Goal: Information Seeking & Learning: Find specific fact

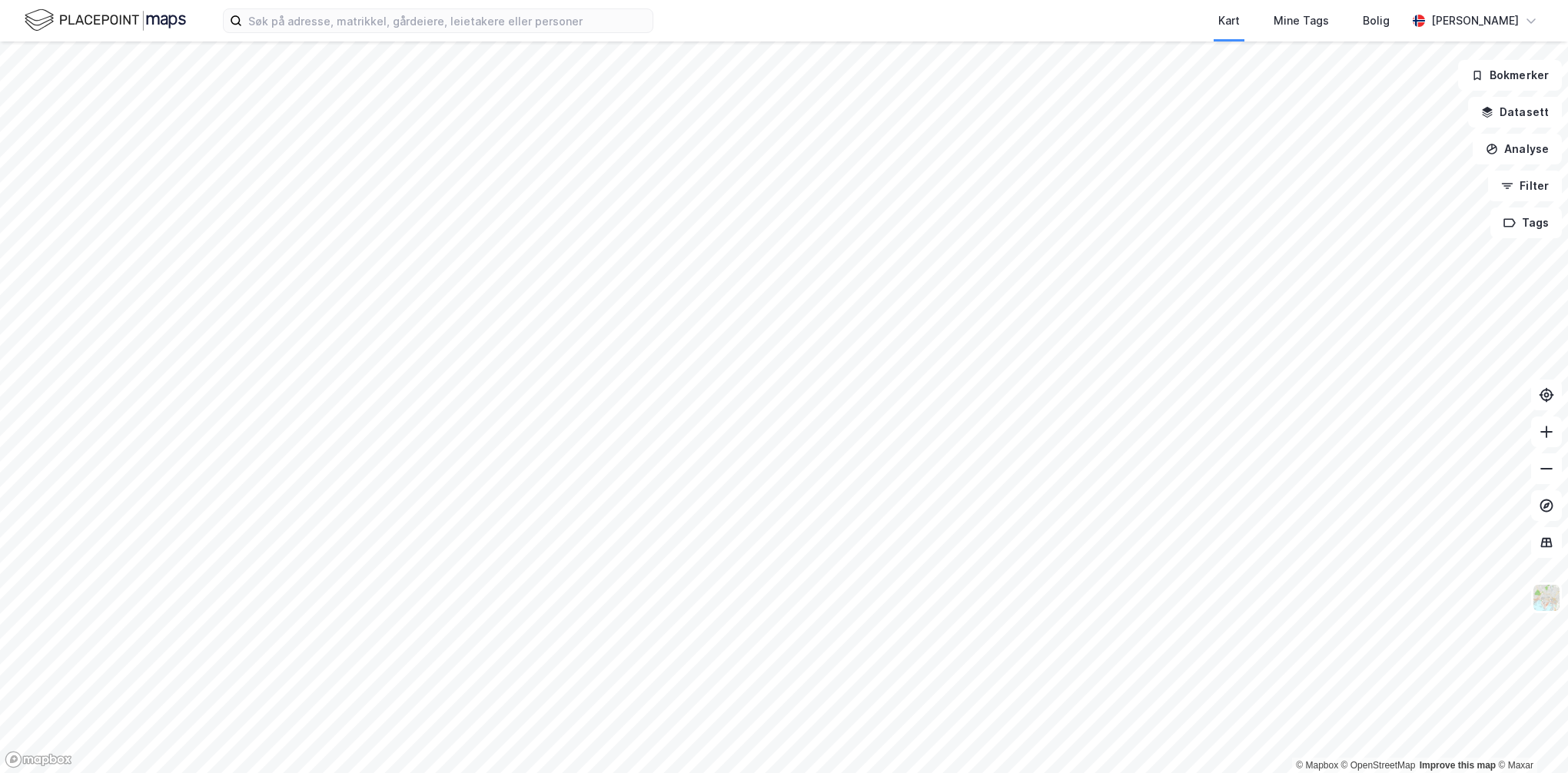
click at [724, 772] on html "Kart Mine Tags Bolig [PERSON_NAME] © Mapbox © OpenStreetMap Improve this map © …" at bounding box center [784, 386] width 1568 height 773
click at [647, 772] on html "Kart Mine Tags Bolig [PERSON_NAME] © Mapbox © OpenStreetMap Improve this map © …" at bounding box center [784, 386] width 1568 height 773
click at [739, 772] on html "Kart Mine Tags Bolig [PERSON_NAME] © Mapbox © OpenStreetMap Improve this map © …" at bounding box center [784, 386] width 1568 height 773
click at [488, 0] on html "Kart Mine Tags Bolig [PERSON_NAME] © Mapbox © OpenStreetMap Improve this map © …" at bounding box center [784, 386] width 1568 height 773
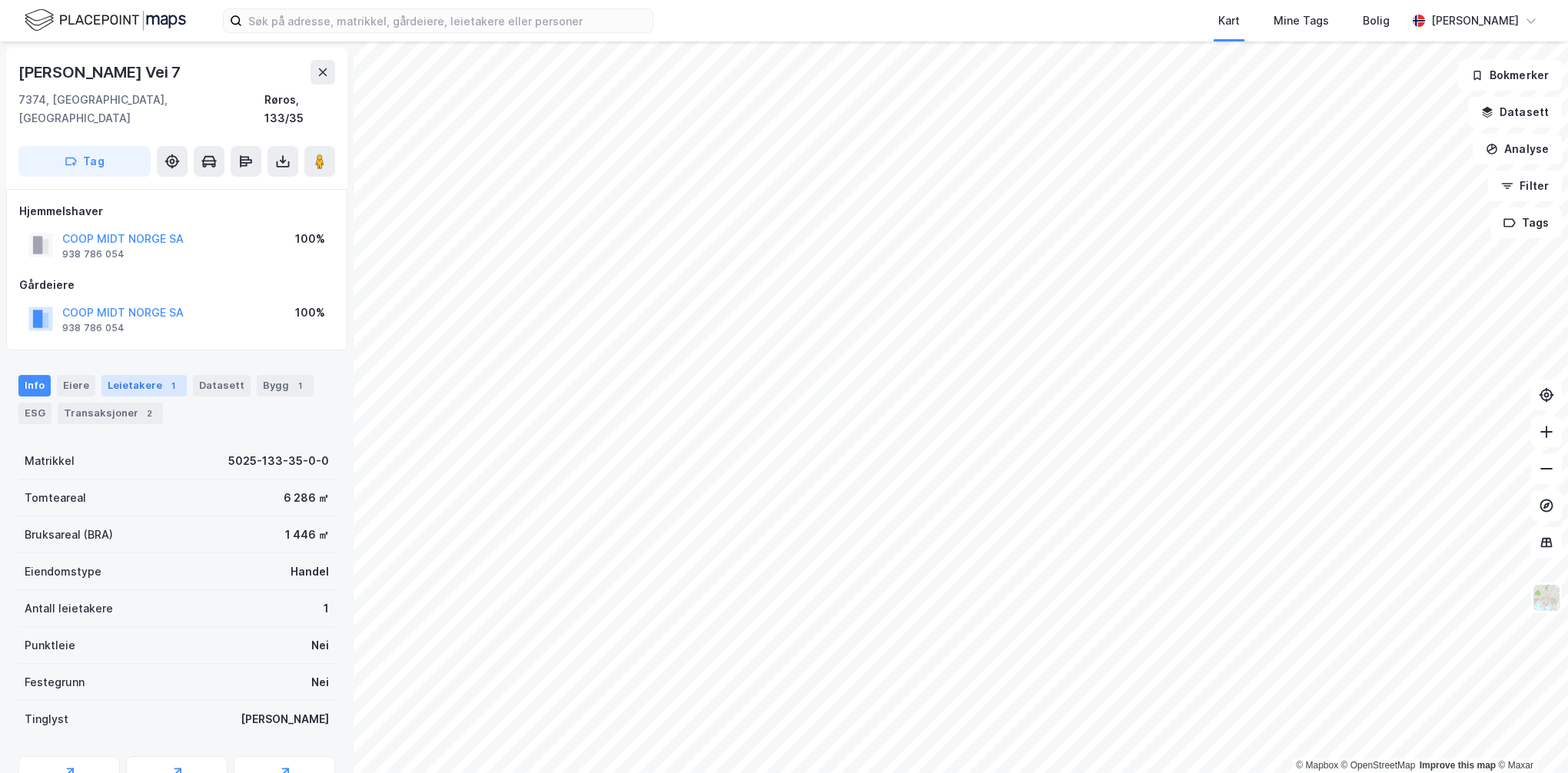
click at [145, 375] on div "Leietakere 1" at bounding box center [144, 385] width 85 height 21
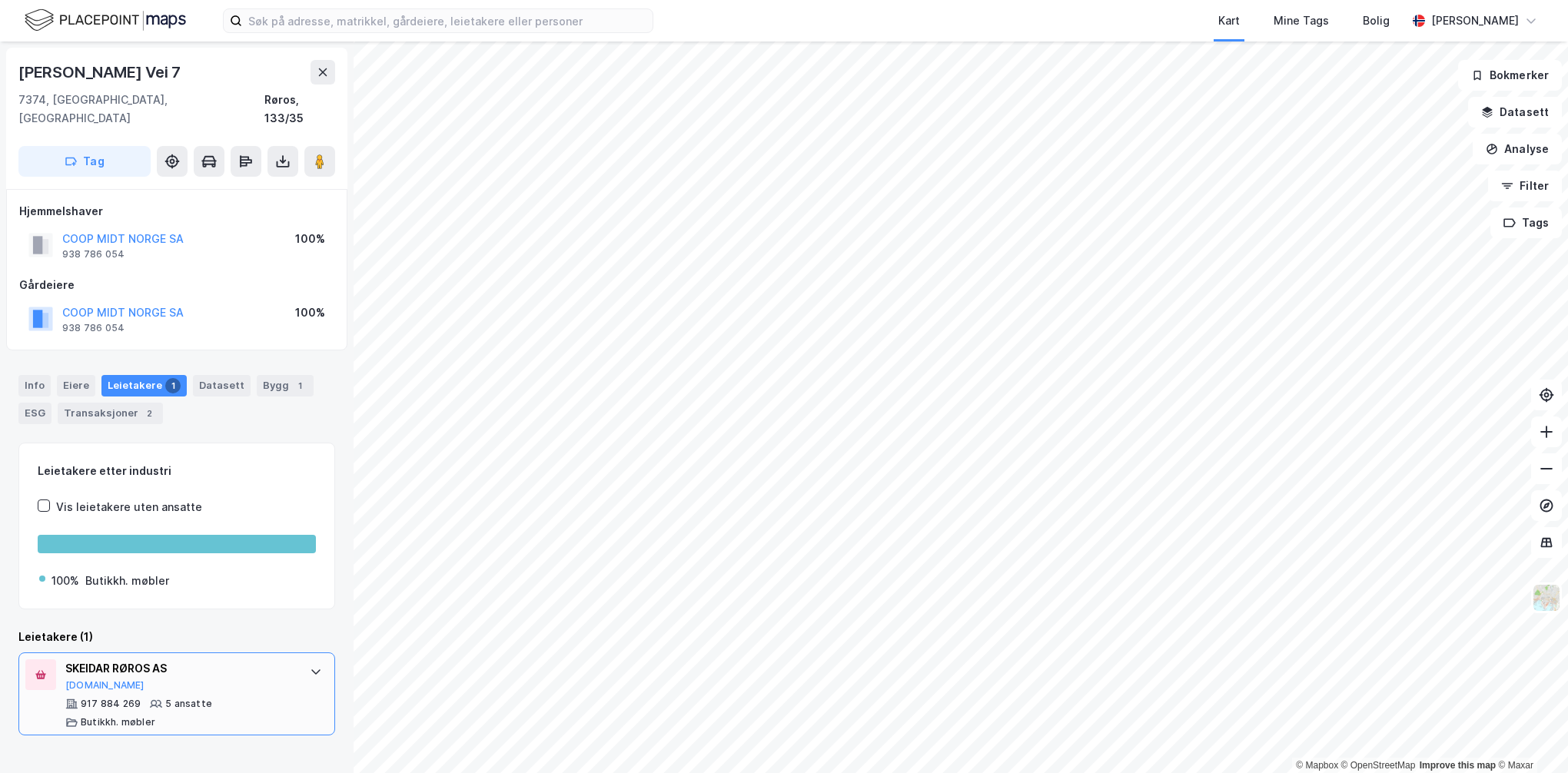
click at [240, 698] on div "917 884 269 5 ansatte Butikkh. møbler" at bounding box center [180, 713] width 229 height 31
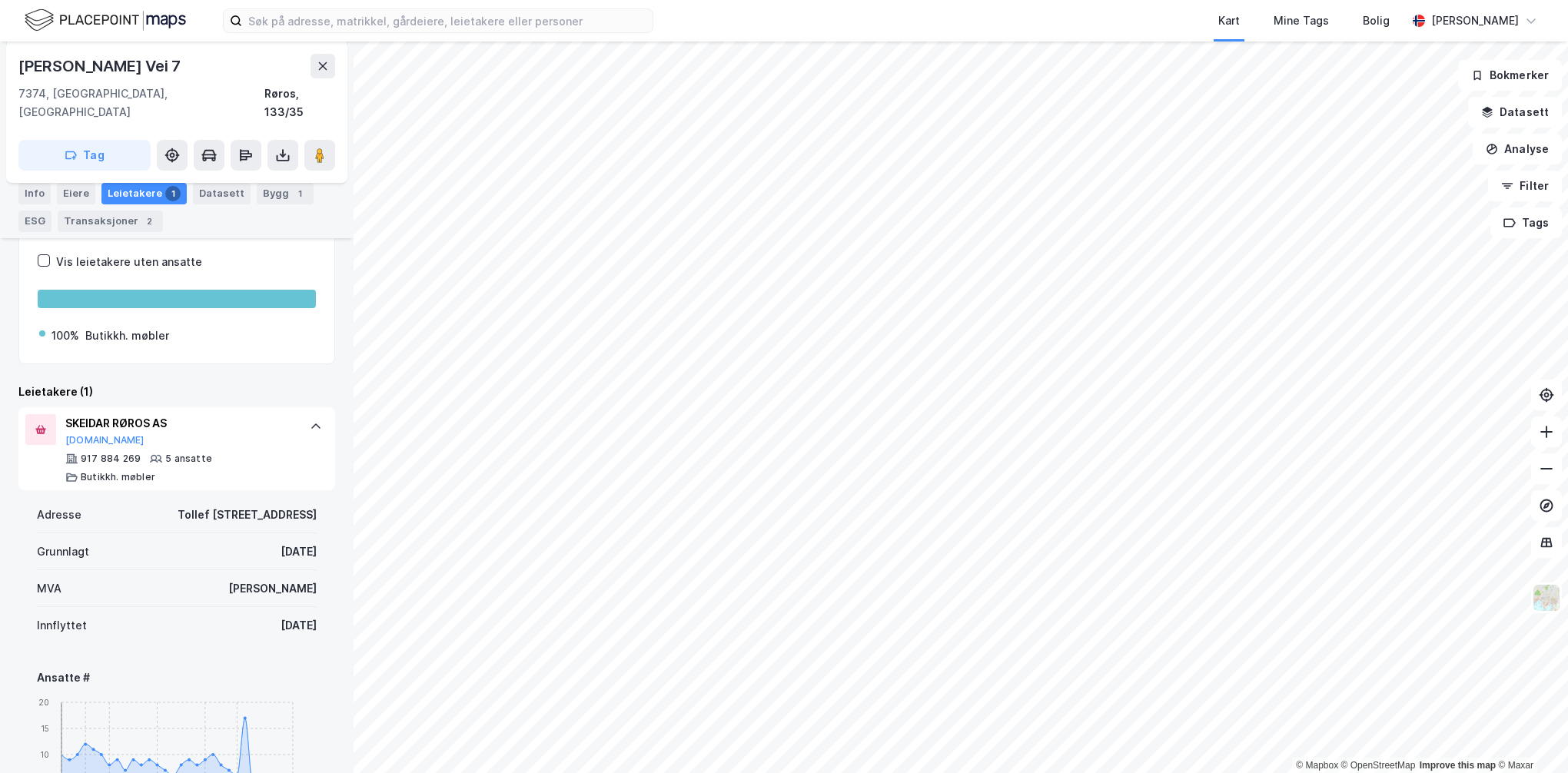
scroll to position [307, 0]
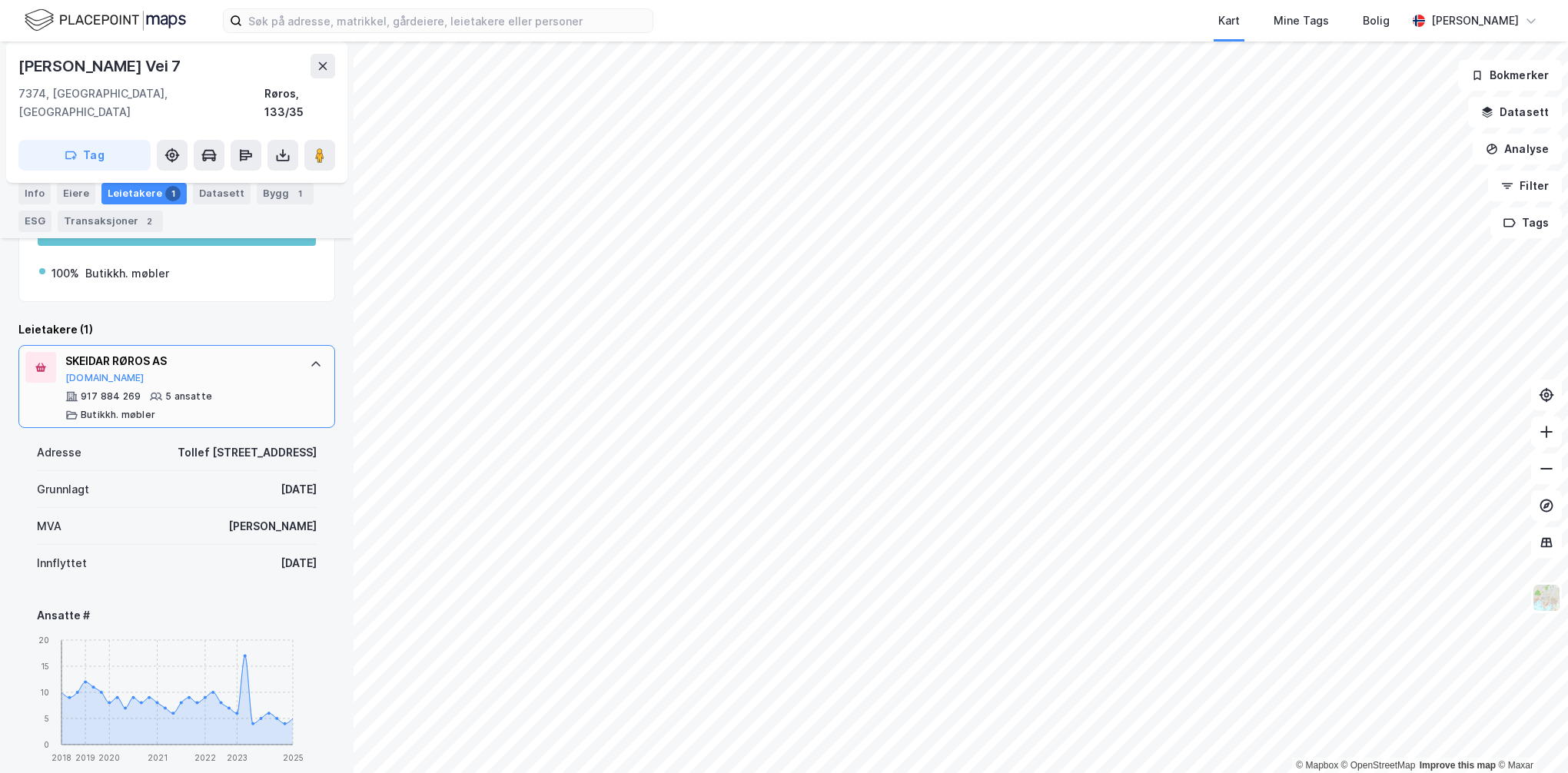
click at [89, 352] on div "SKEIDAR RØROS AS" at bounding box center [180, 361] width 229 height 18
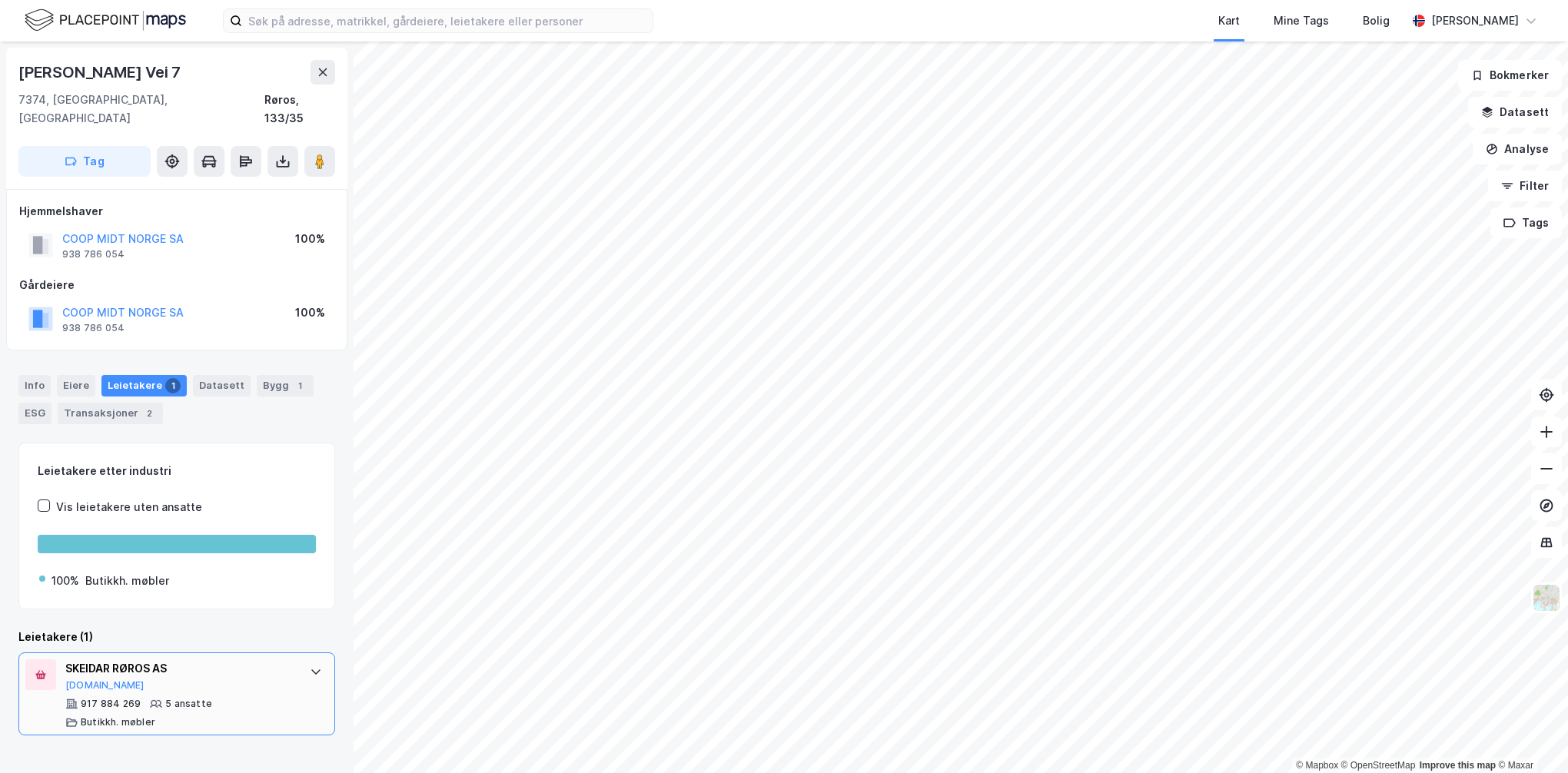
scroll to position [0, 0]
click at [310, 666] on icon at bounding box center [315, 671] width 12 height 12
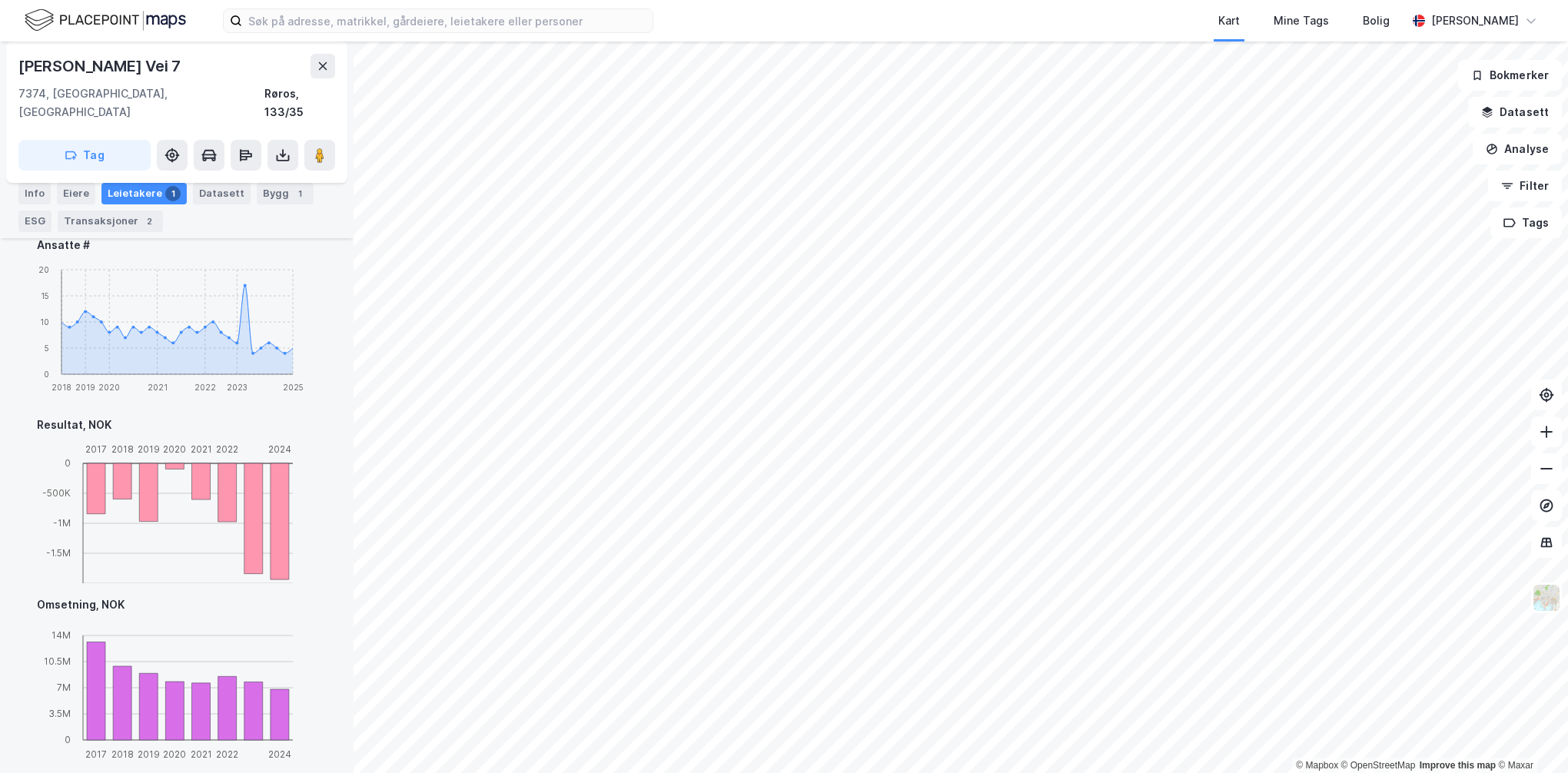
scroll to position [744, 0]
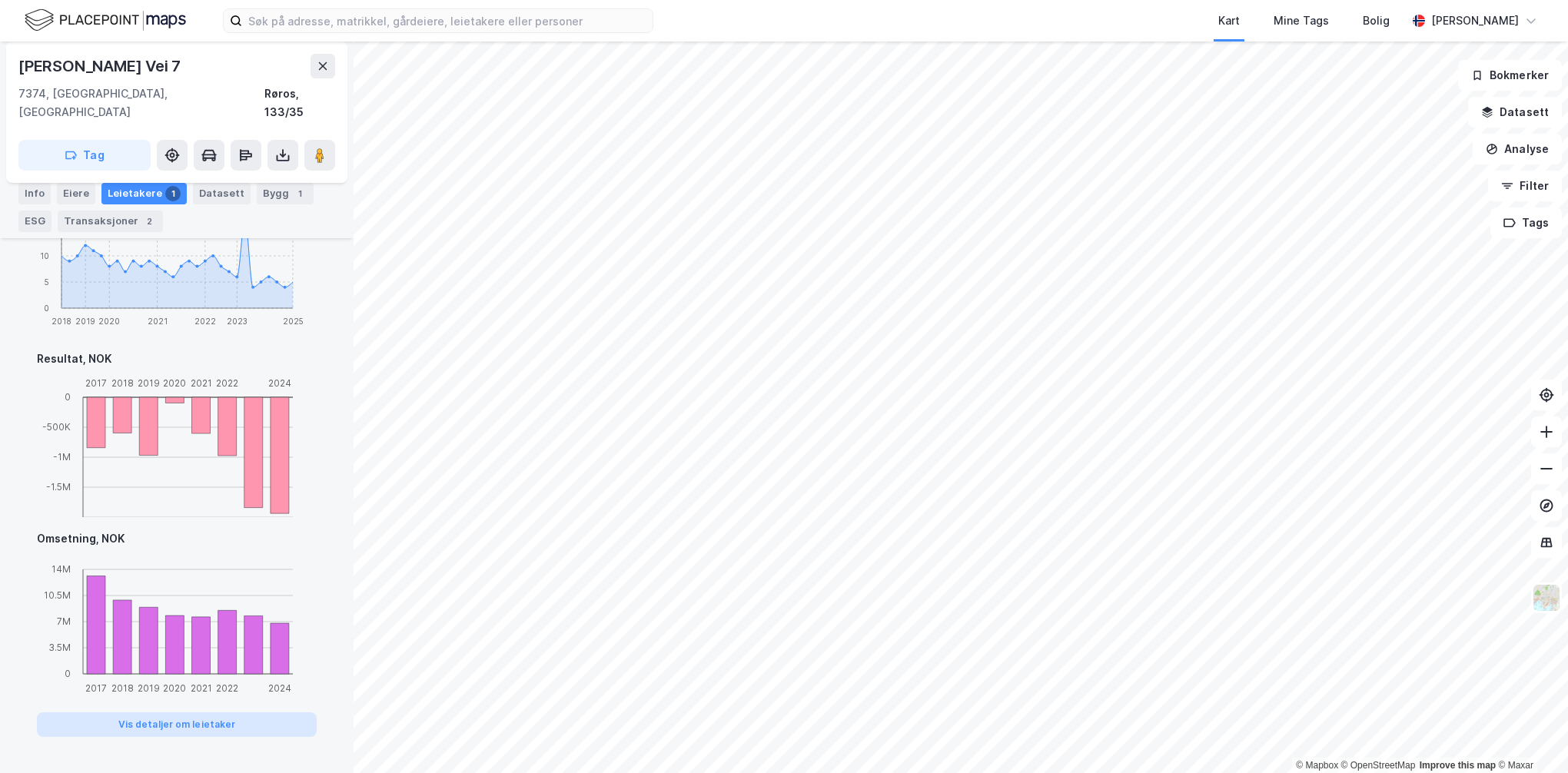
click at [193, 712] on button "Vis detaljer om leietaker" at bounding box center [176, 724] width 280 height 25
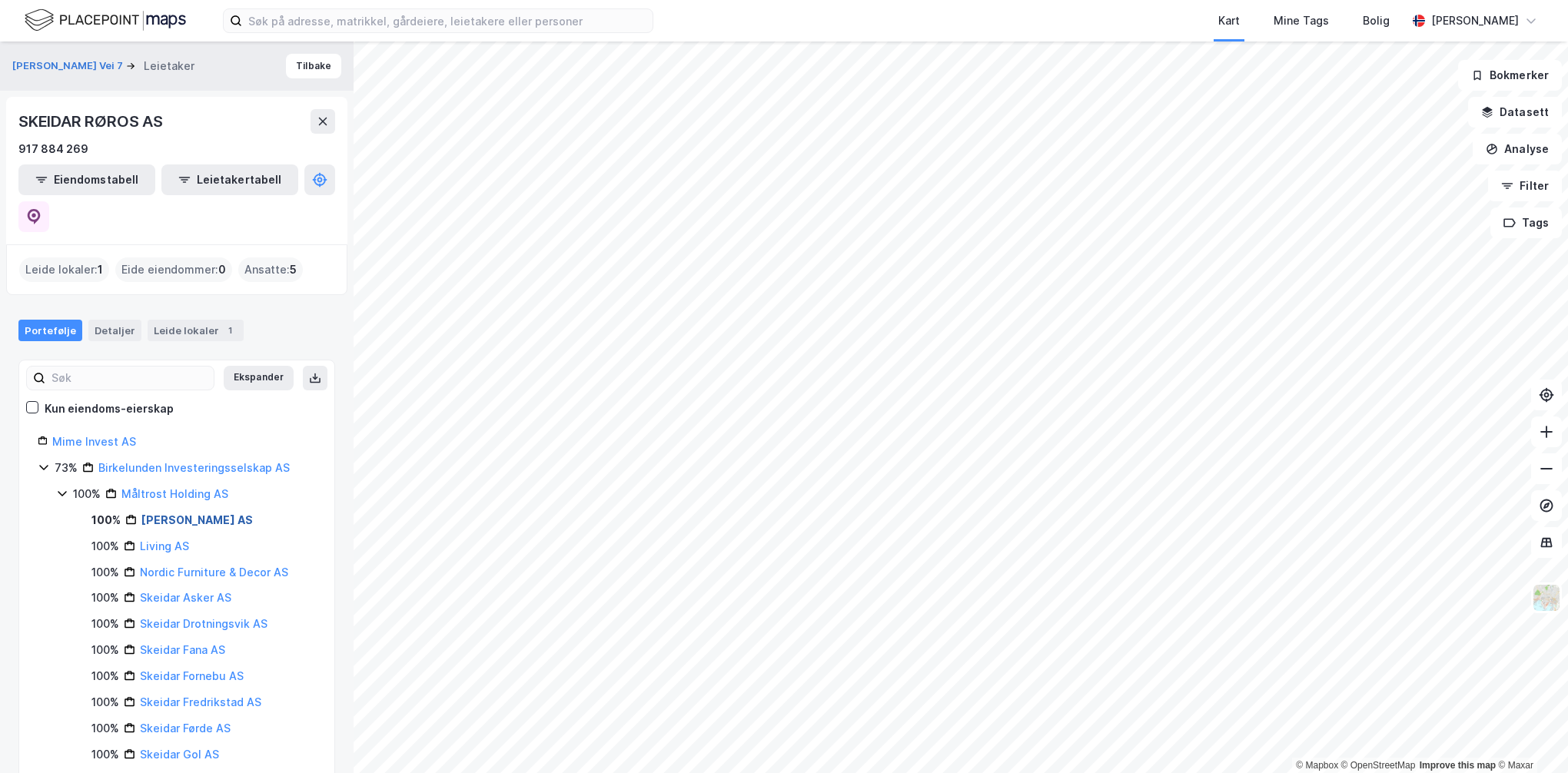
click at [195, 513] on link "[PERSON_NAME] AS" at bounding box center [197, 520] width 112 height 13
click at [202, 513] on link "[PERSON_NAME] AS" at bounding box center [197, 520] width 112 height 13
